Goal: Transaction & Acquisition: Book appointment/travel/reservation

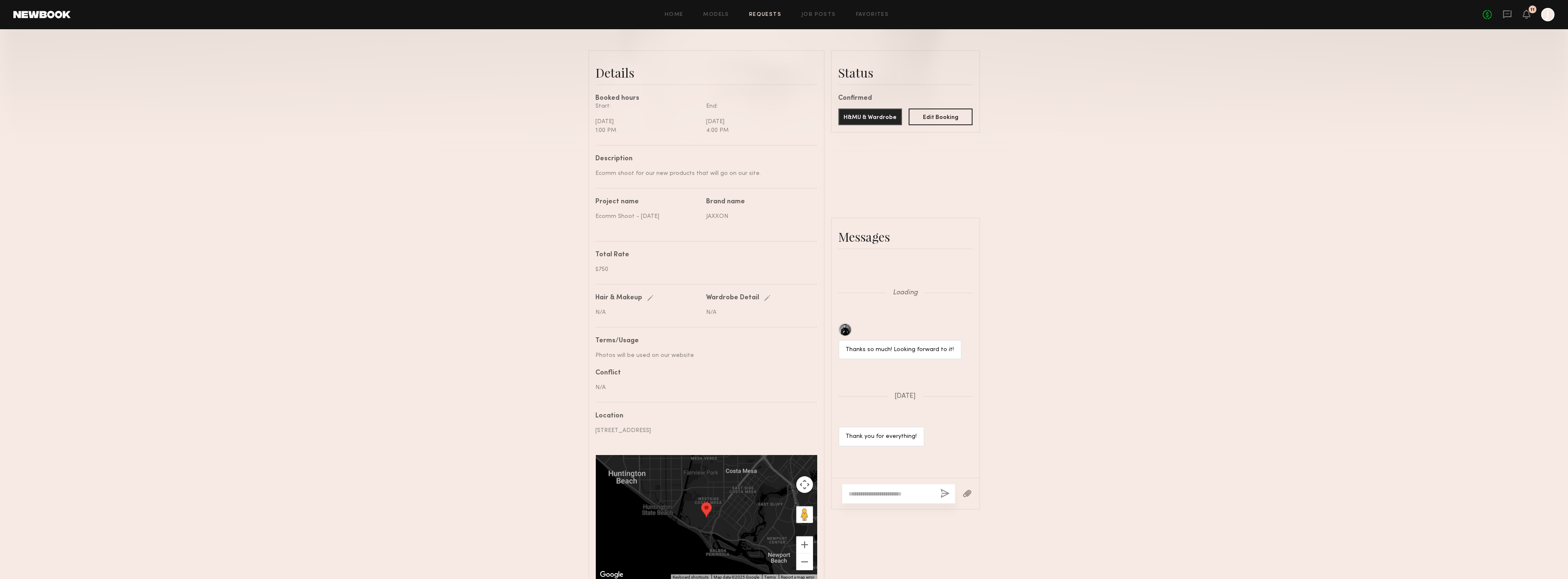
scroll to position [830, 0]
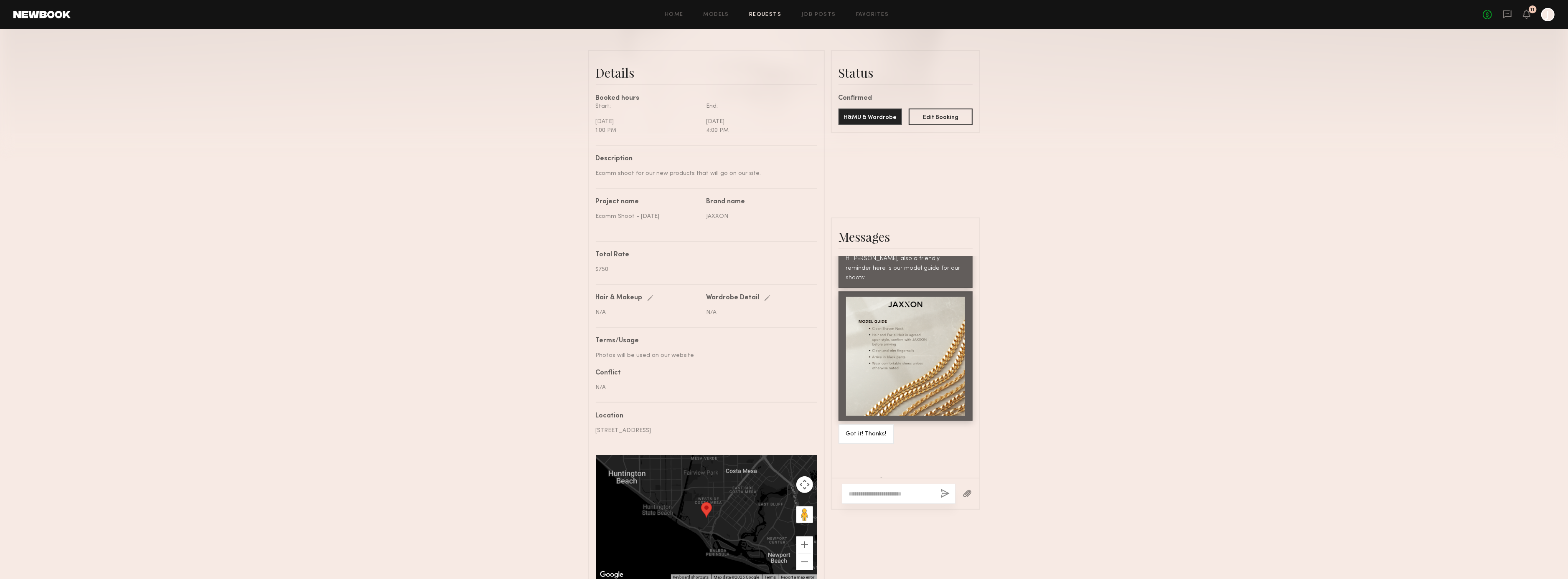
click at [678, 17] on div "Home Models Requests Job Posts Favorites Sign Out No fees up to $5,000 11 J" at bounding box center [813, 15] width 1484 height 13
click at [671, 13] on link "Home" at bounding box center [674, 15] width 19 height 5
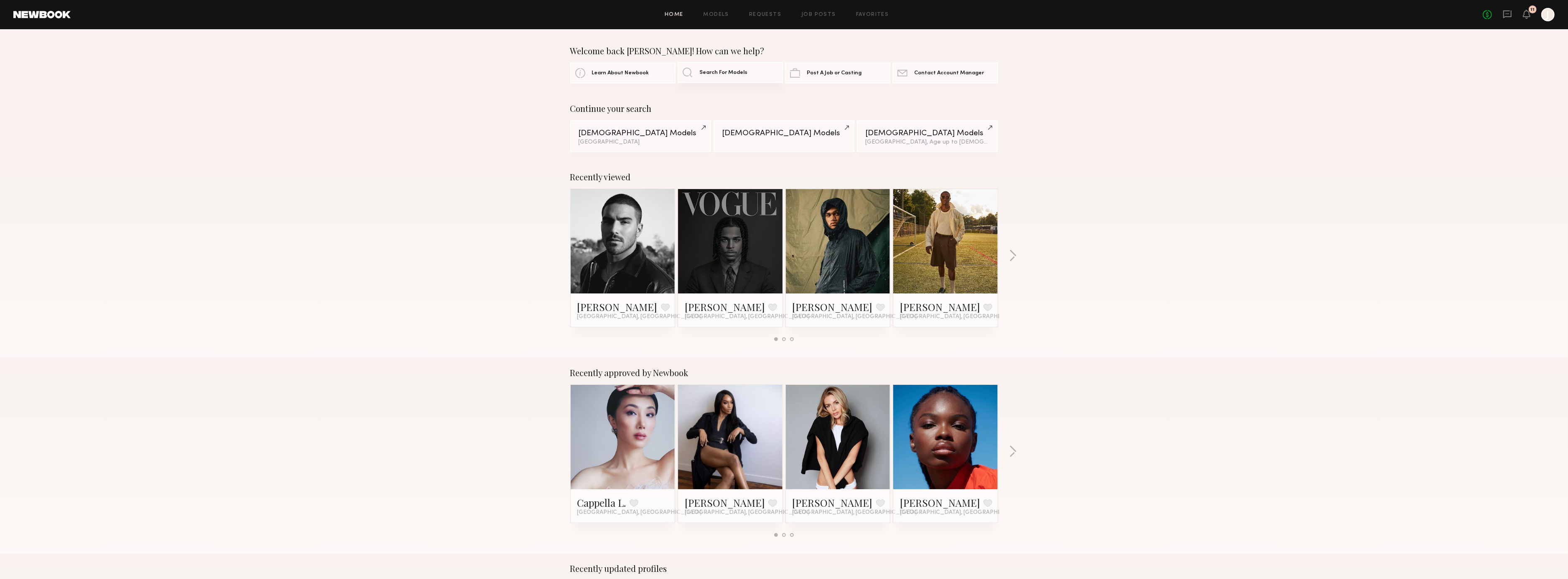
click at [709, 71] on span "Search For Models" at bounding box center [723, 72] width 48 height 5
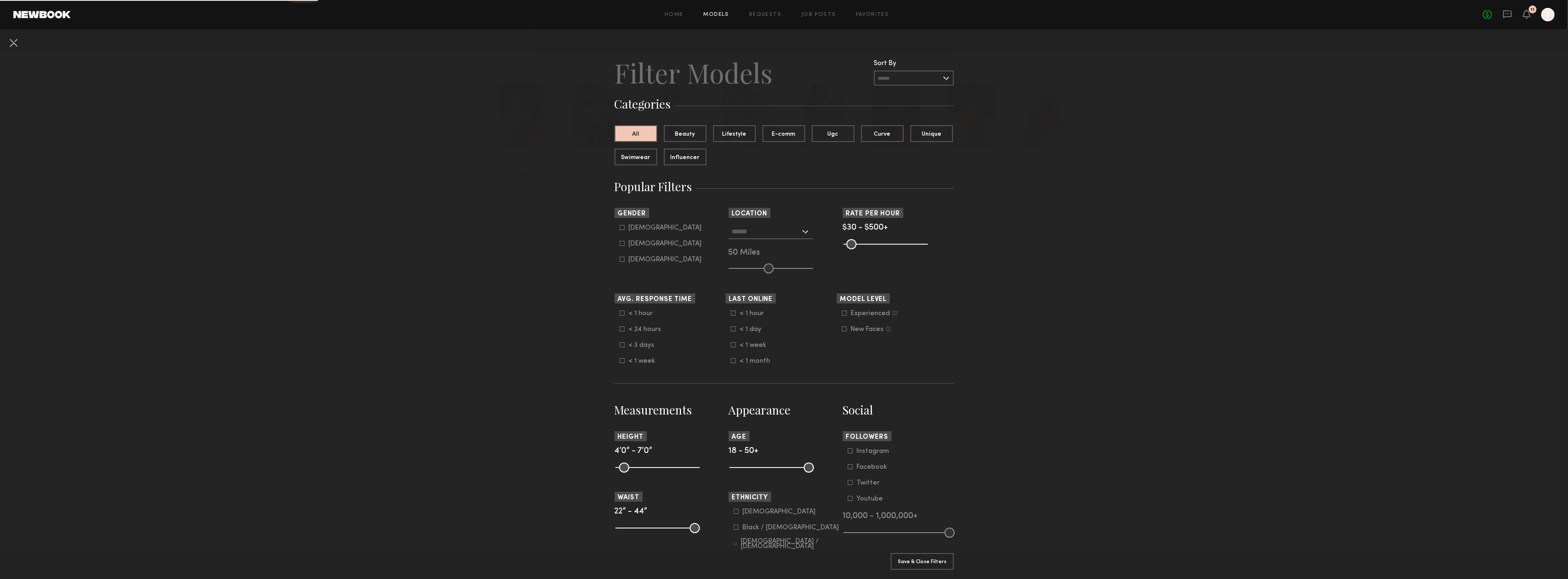
click at [836, 102] on h3 "Categories" at bounding box center [784, 104] width 339 height 16
click at [817, 11] on div "Home Models Requests Job Posts Favorites Sign Out No fees up to $5,000 11 J" at bounding box center [813, 15] width 1484 height 13
drag, startPoint x: 772, startPoint y: 13, endPoint x: 758, endPoint y: 13, distance: 14.0
click at [771, 13] on link "Requests" at bounding box center [765, 15] width 32 height 5
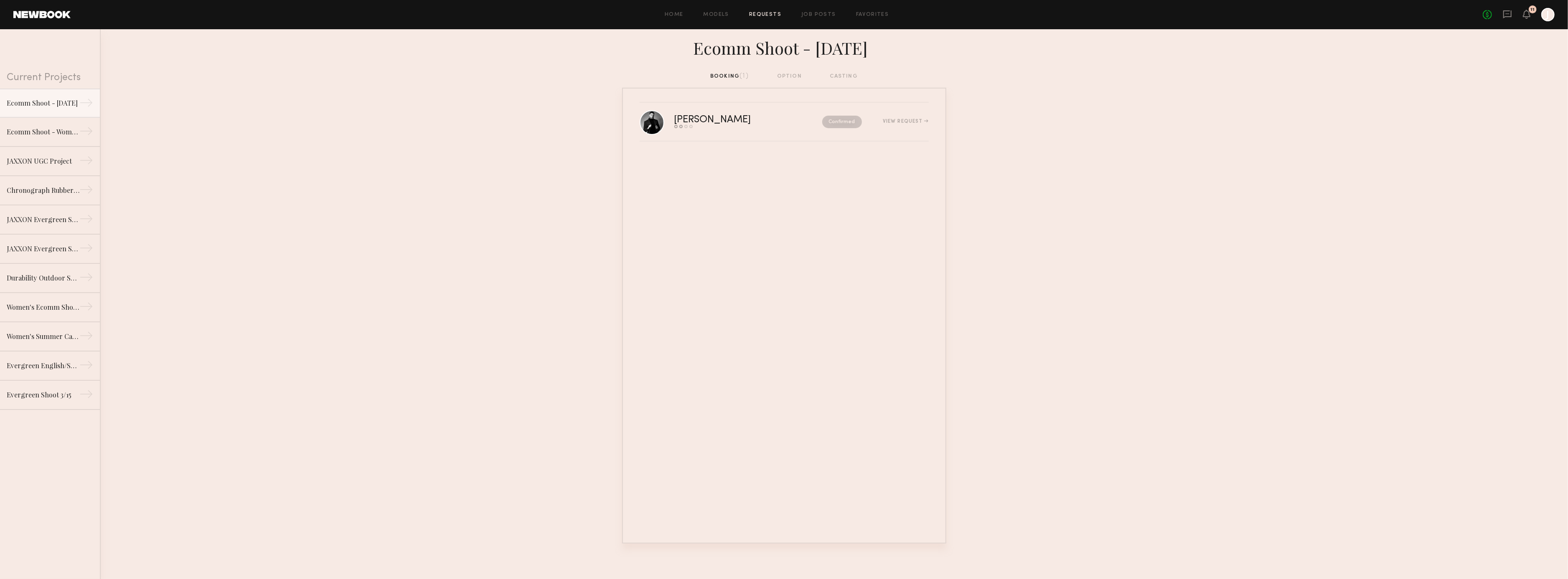
click at [663, 15] on div "Home Models Requests Job Posts Favorites Sign Out" at bounding box center [777, 15] width 1412 height 5
click at [670, 13] on link "Home" at bounding box center [674, 15] width 19 height 5
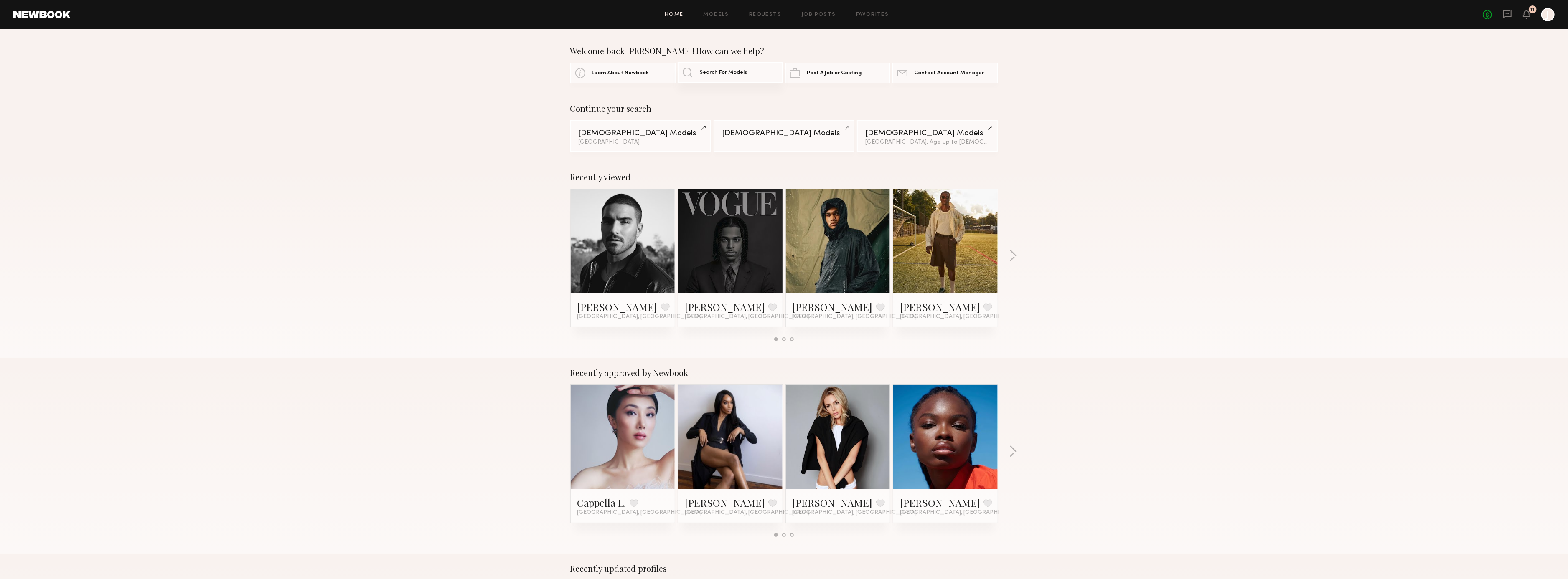
click at [712, 73] on span "Search For Models" at bounding box center [723, 72] width 48 height 5
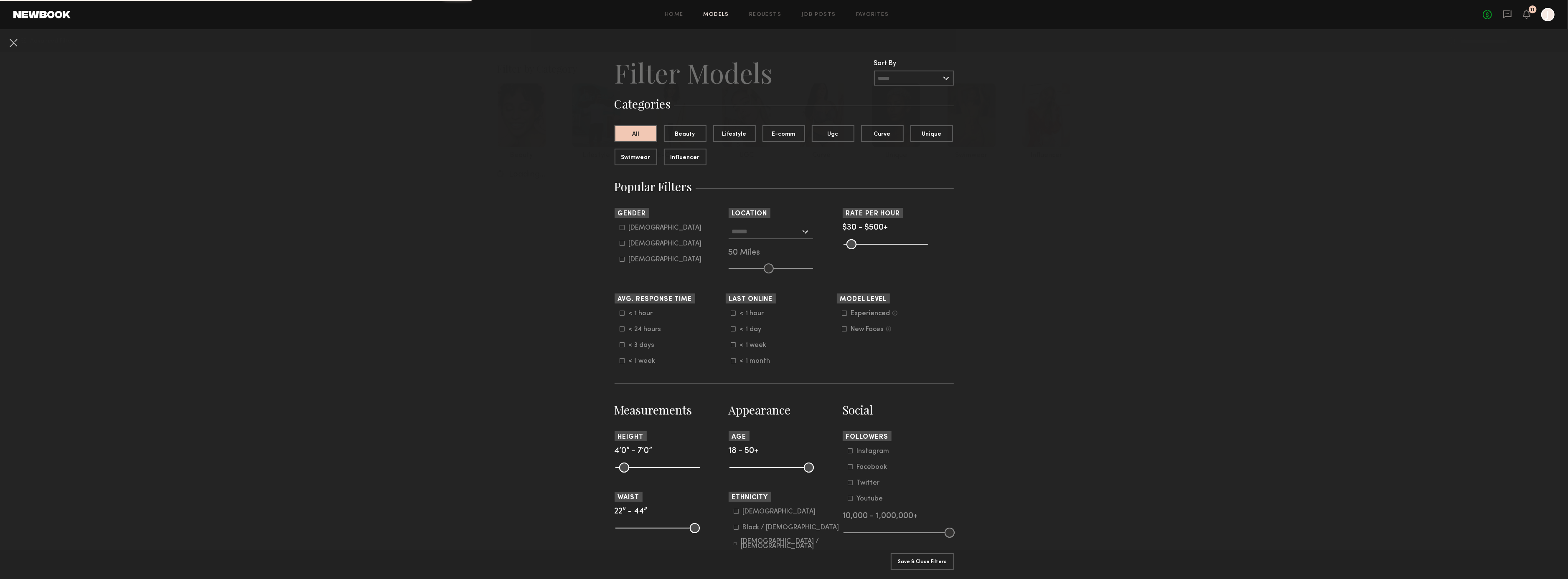
click at [697, 102] on h3 "Categories" at bounding box center [784, 104] width 339 height 16
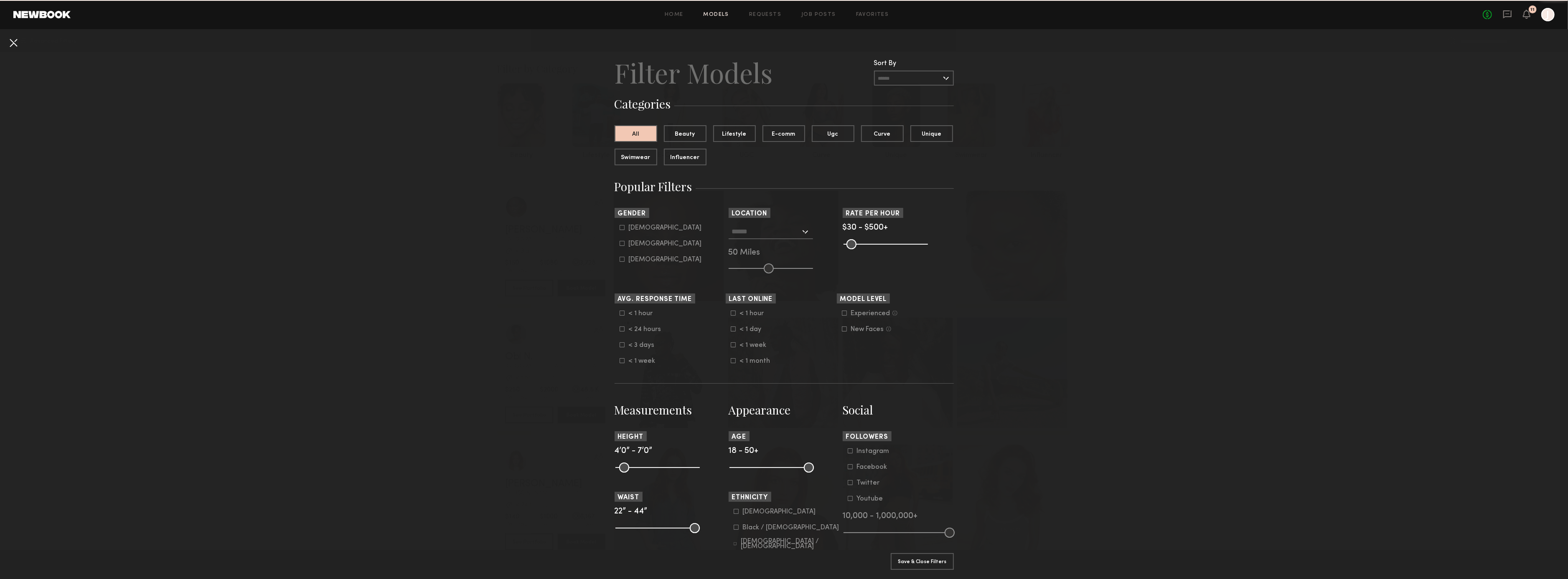
click at [12, 43] on button at bounding box center [13, 43] width 13 height 13
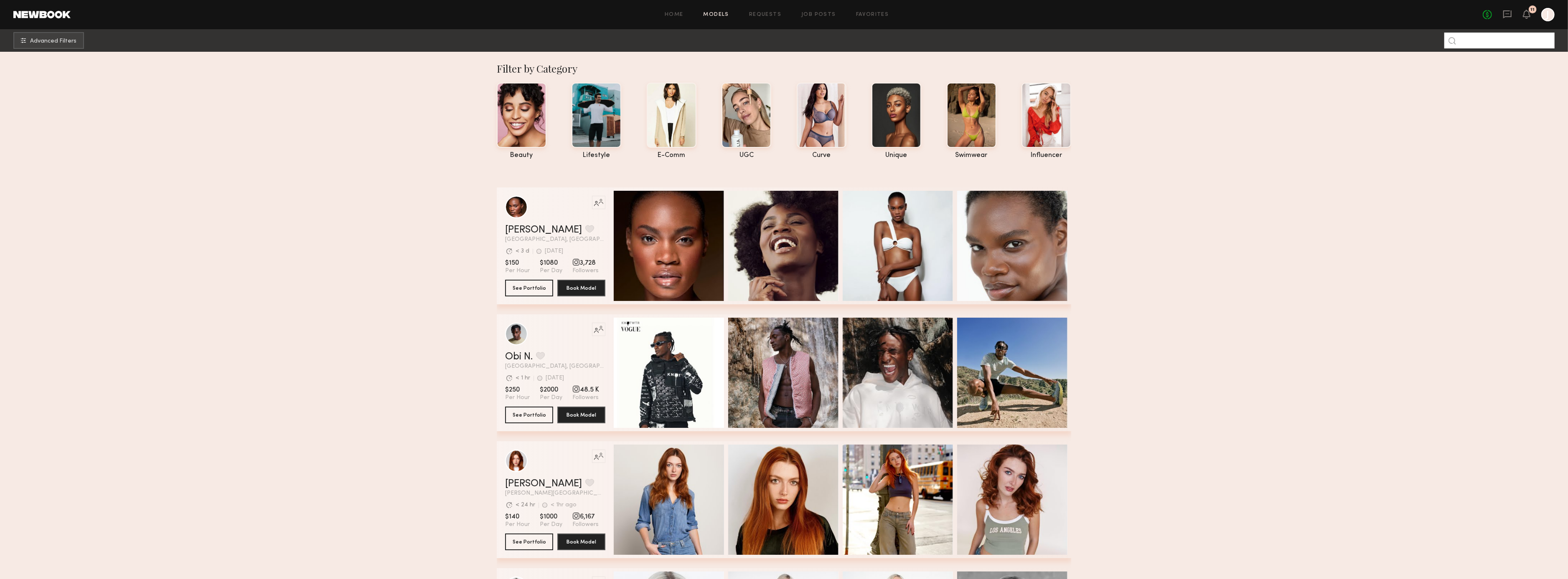
click at [1470, 42] on input at bounding box center [1499, 41] width 110 height 16
type input "****"
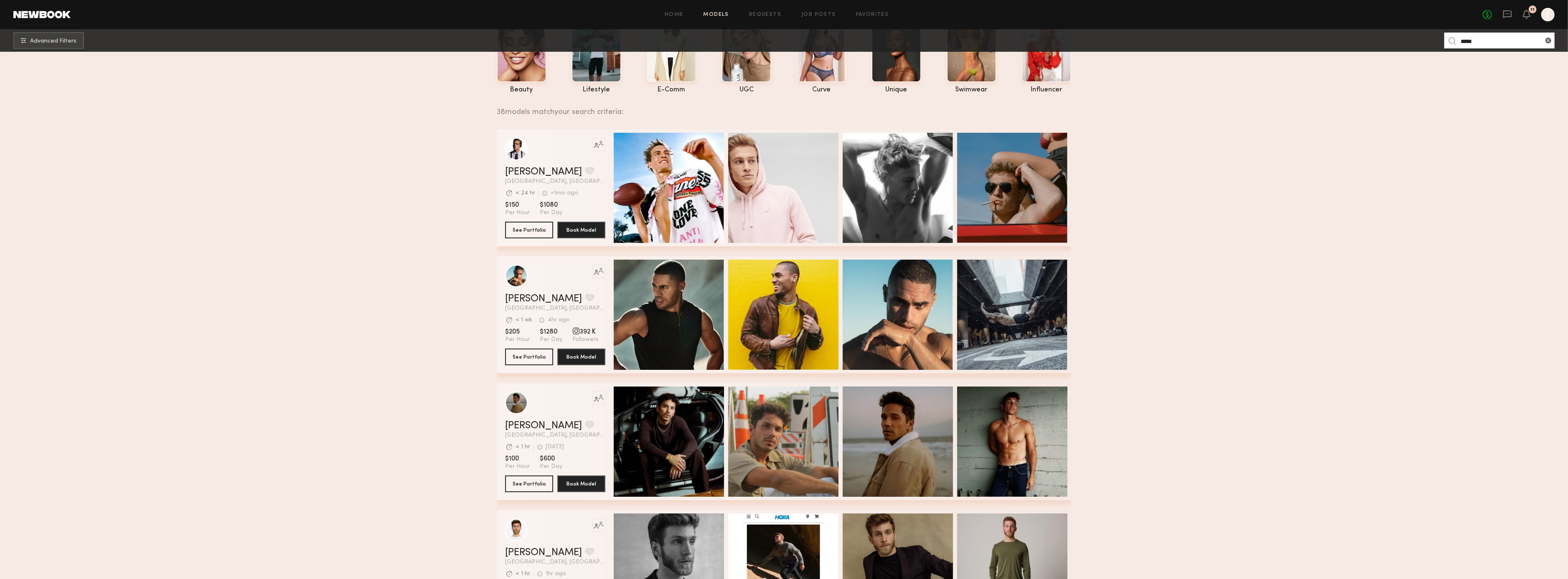
scroll to position [85, 0]
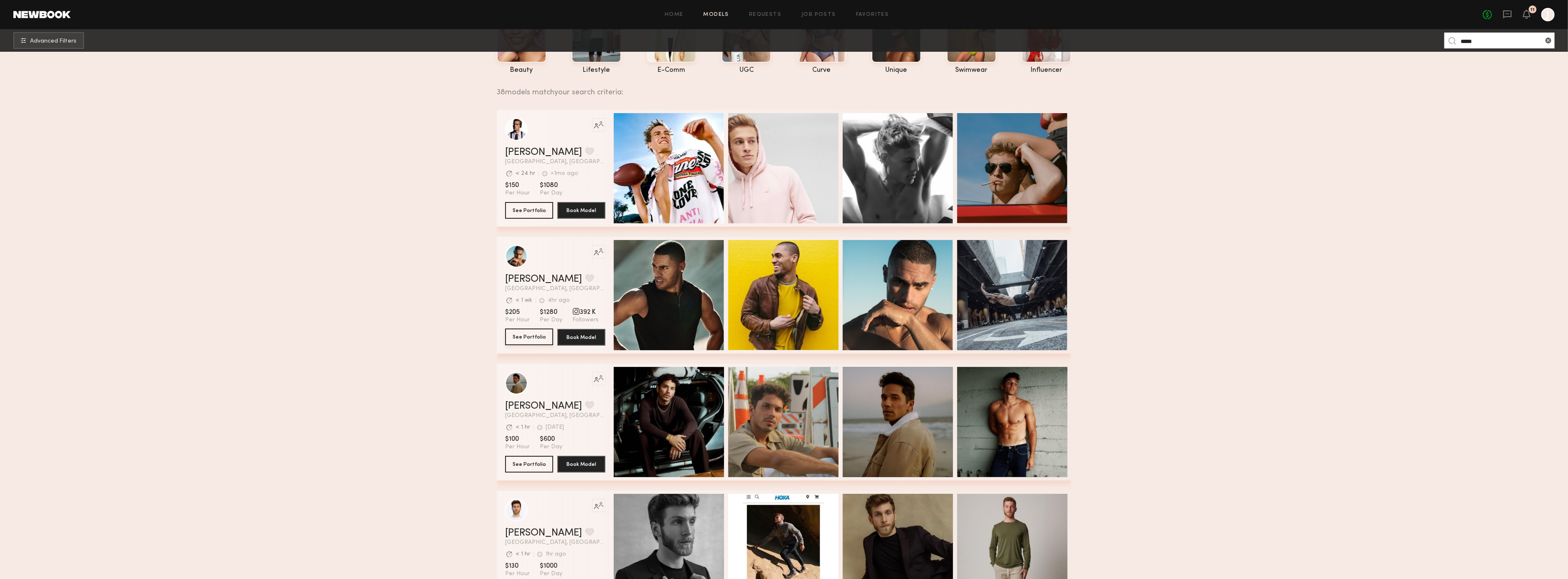
click at [531, 333] on button "See Portfolio" at bounding box center [529, 336] width 48 height 16
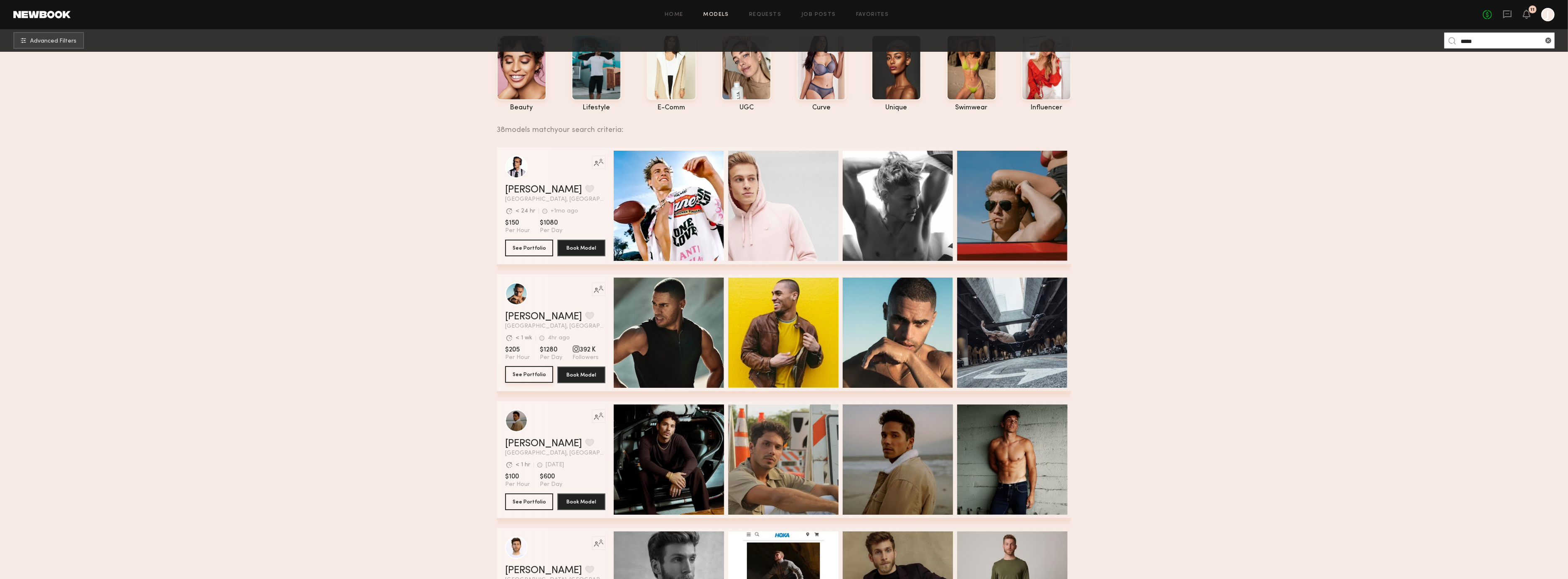
scroll to position [0, 0]
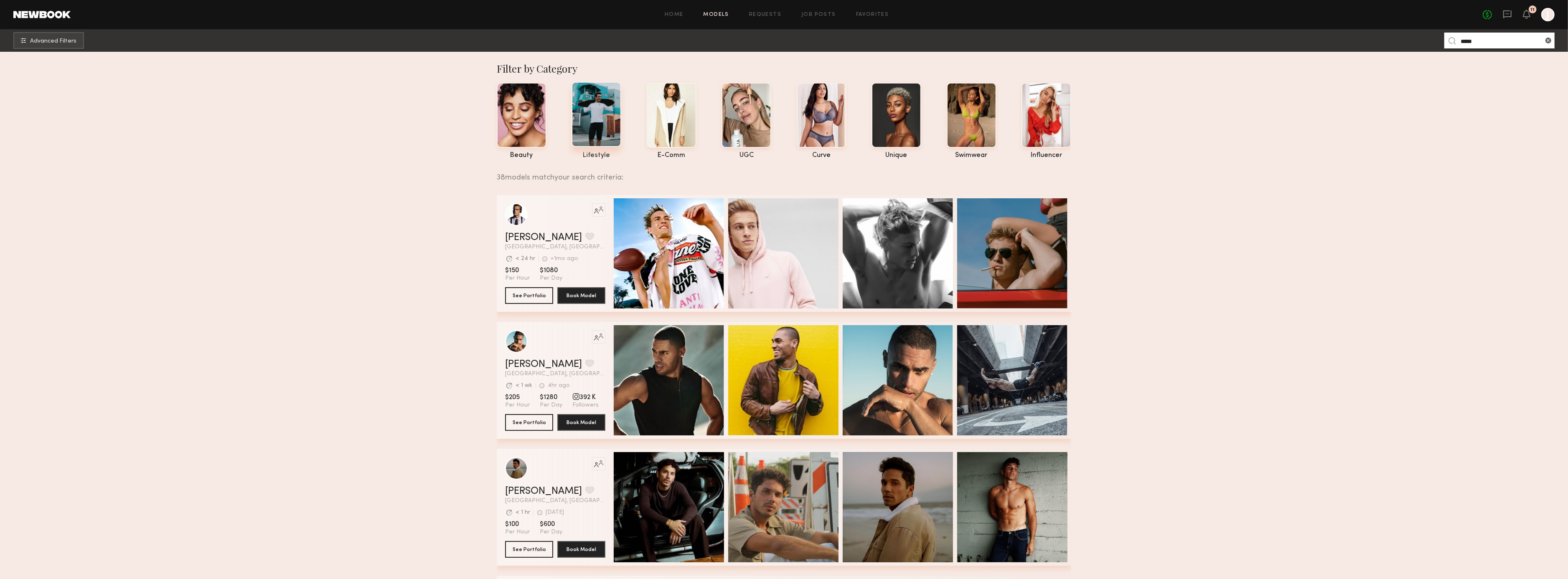
click at [589, 115] on div at bounding box center [597, 114] width 50 height 65
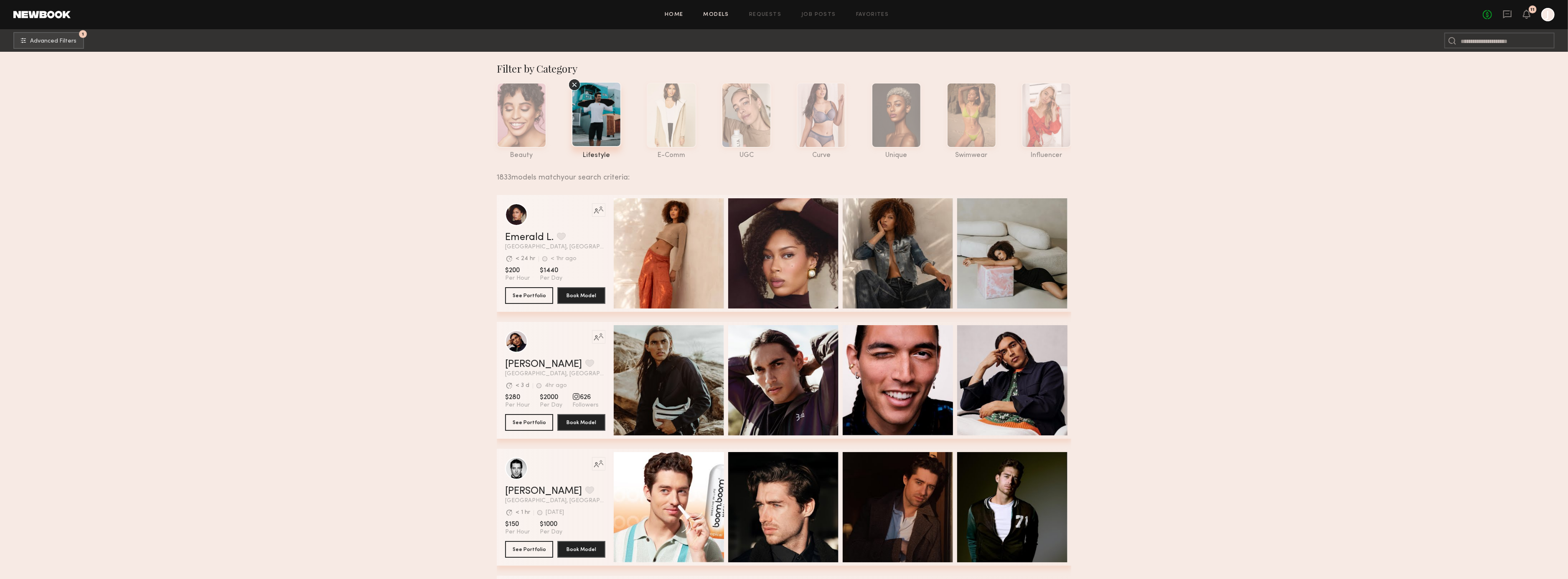
click at [675, 13] on link "Home" at bounding box center [674, 15] width 19 height 5
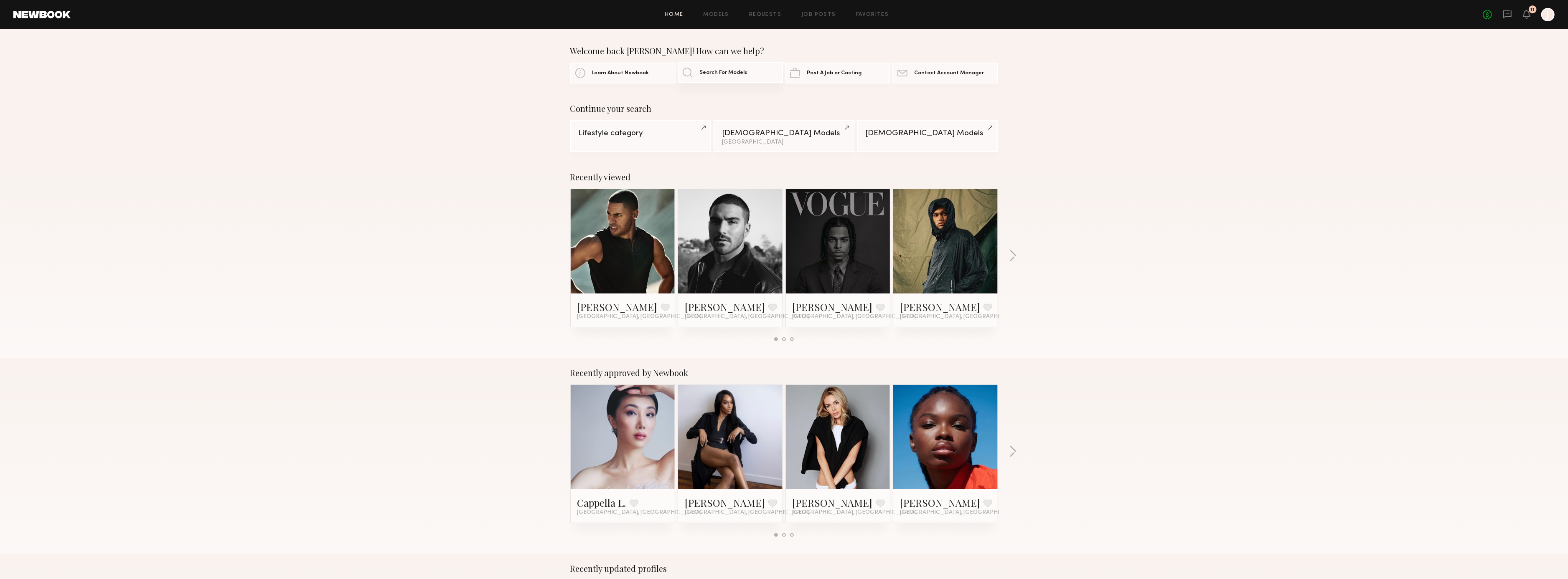
click at [735, 70] on span "Search For Models" at bounding box center [723, 72] width 48 height 5
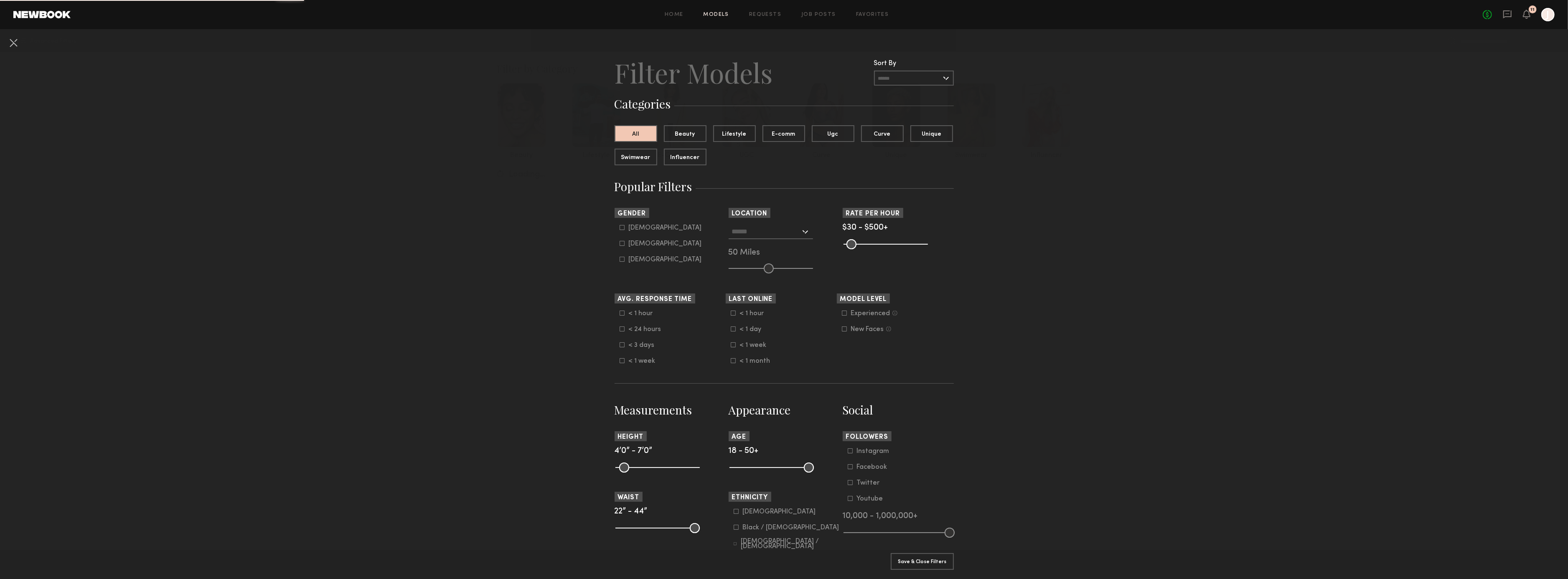
click at [814, 115] on form "Filter Models Sort By Clear Rate LOW TO HIGH HIGH TO LOW Experience LOW TO HIGH…" at bounding box center [784, 552] width 339 height 993
drag, startPoint x: 14, startPoint y: 44, endPoint x: 466, endPoint y: 27, distance: 452.3
click at [14, 44] on button at bounding box center [13, 43] width 13 height 13
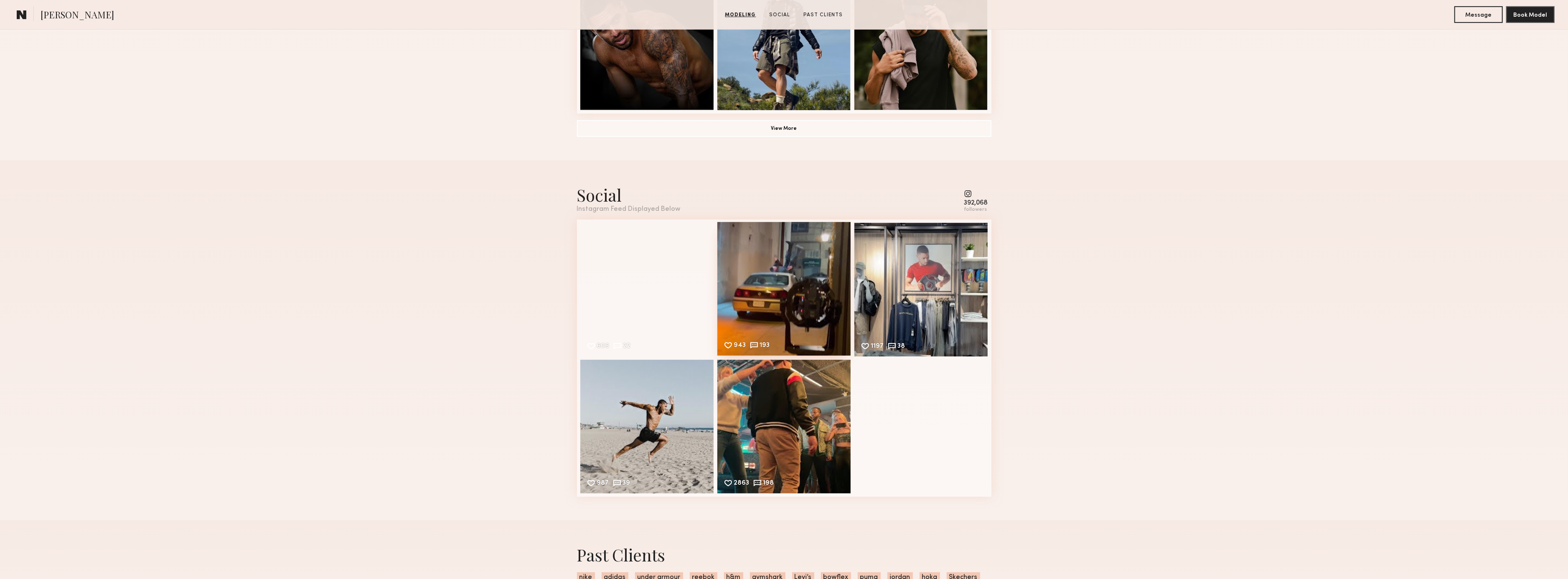
scroll to position [685, 0]
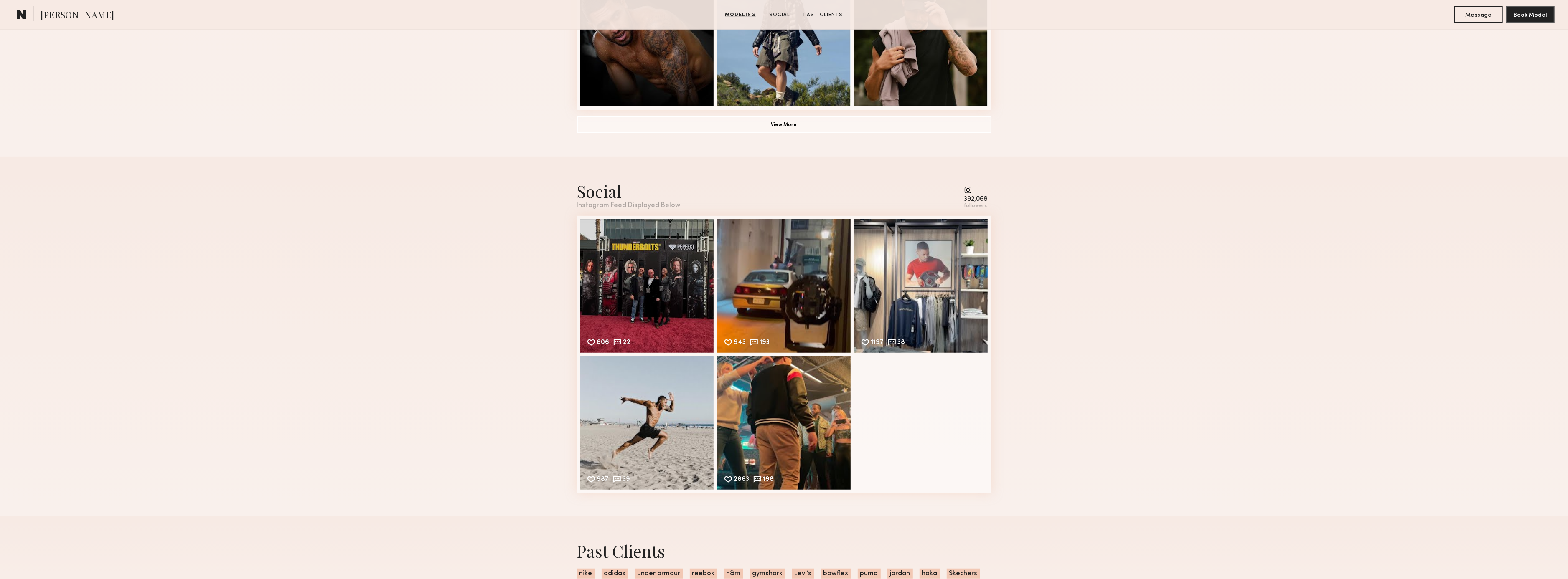
click at [963, 192] on div "Social Instagram Feed Displayed Below 392,068 followers" at bounding box center [784, 195] width 415 height 29
click at [968, 188] on common-icon at bounding box center [976, 190] width 24 height 7
click at [972, 209] on div "Social Instagram Feed Displayed Below 392,068 followers 606 22 Likes & comments…" at bounding box center [784, 336] width 415 height 360
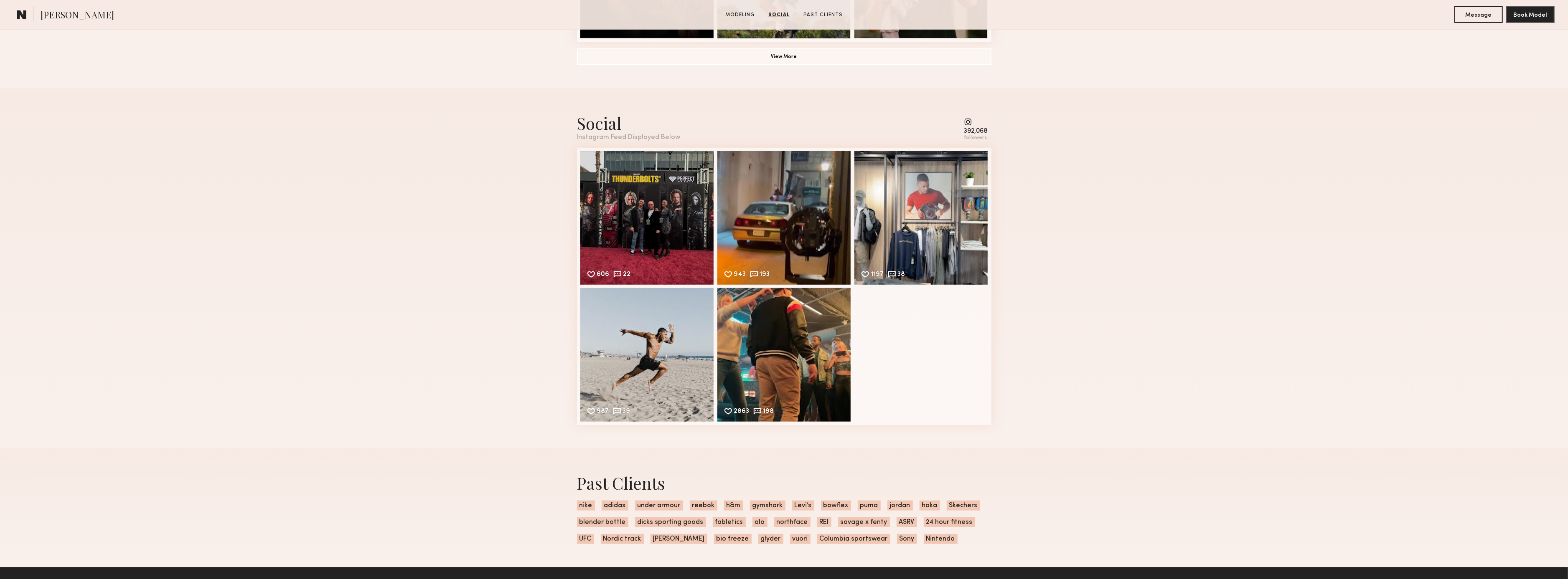
scroll to position [741, 0]
